Goal: Task Accomplishment & Management: Complete application form

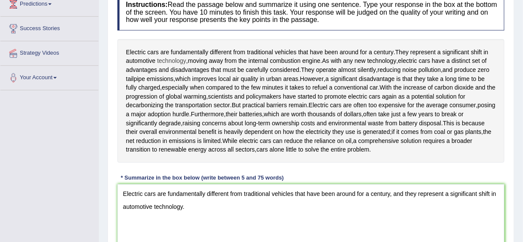
drag, startPoint x: 276, startPoint y: 139, endPoint x: 176, endPoint y: 59, distance: 128.1
click at [176, 59] on div "Electric cars are fundamentally different from traditional vehicles that have b…" at bounding box center [311, 101] width 387 height 124
